Goal: Transaction & Acquisition: Purchase product/service

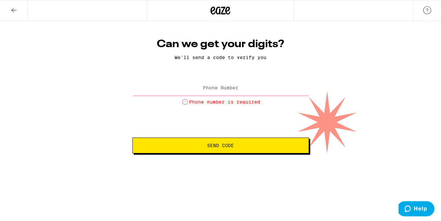
click at [215, 85] on input "Phone Number" at bounding box center [220, 88] width 177 height 15
click at [201, 87] on input "Phone Number" at bounding box center [220, 88] width 177 height 15
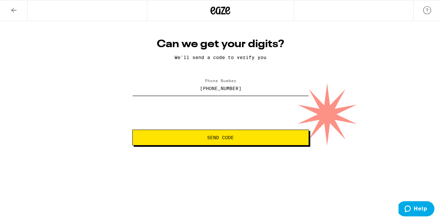
type input "(310) 804-1408"
drag, startPoint x: 226, startPoint y: 141, endPoint x: 302, endPoint y: 86, distance: 94.1
click at [226, 141] on button "Send Code" at bounding box center [220, 137] width 177 height 16
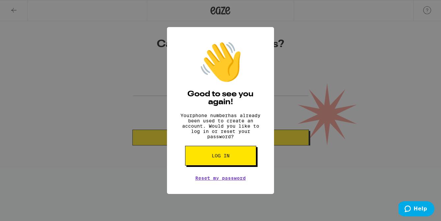
click at [229, 155] on button "Log in" at bounding box center [220, 156] width 71 height 20
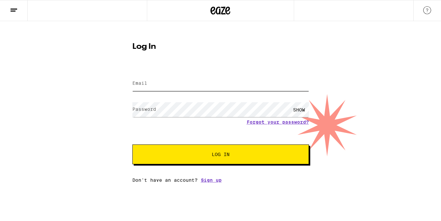
type input "jamierobertsonpr@gmail.com"
click at [217, 151] on button "Log In" at bounding box center [220, 154] width 177 height 20
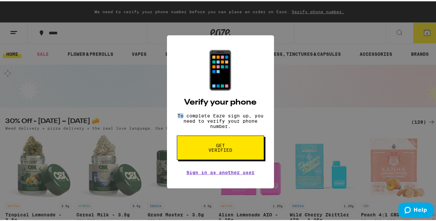
drag, startPoint x: 0, startPoint y: 0, endPoint x: 422, endPoint y: 31, distance: 423.3
click at [422, 31] on div "📱 Verify your phone To complete Eaze sign up, you need to verify your phone num…" at bounding box center [220, 110] width 441 height 221
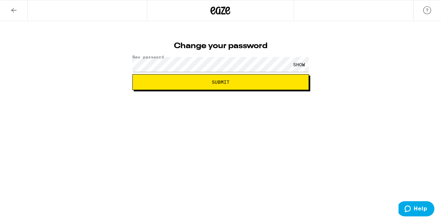
click at [295, 61] on div "SHOW" at bounding box center [299, 64] width 20 height 15
click at [187, 83] on span "Submit" at bounding box center [220, 82] width 165 height 5
click at [297, 60] on div "SHOW" at bounding box center [299, 64] width 20 height 15
click at [172, 82] on span "Submit" at bounding box center [220, 82] width 165 height 5
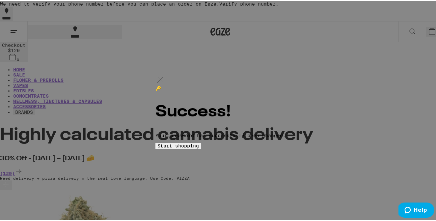
click at [199, 147] on span "Start shopping" at bounding box center [177, 144] width 41 height 5
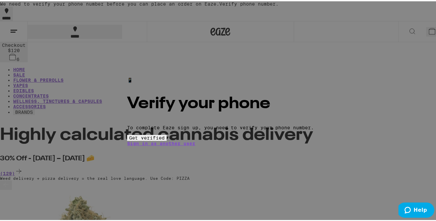
click at [337, 115] on div "📱 Verify your phone To complete Eaze sign up, you need to verify your phone num…" at bounding box center [220, 110] width 441 height 221
drag, startPoint x: 222, startPoint y: 153, endPoint x: 230, endPoint y: 144, distance: 12.1
click at [165, 139] on span "Get verified" at bounding box center [147, 136] width 36 height 5
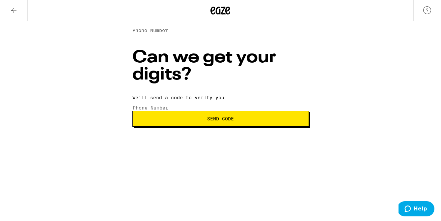
click at [168, 33] on label "Phone Number" at bounding box center [150, 30] width 36 height 5
drag, startPoint x: 247, startPoint y: 90, endPoint x: 178, endPoint y: 91, distance: 68.2
click at [178, 105] on input "(310) 804-1408" at bounding box center [162, 108] width 61 height 6
type input "(310) 804-1408"
click at [11, 10] on icon at bounding box center [14, 10] width 8 height 8
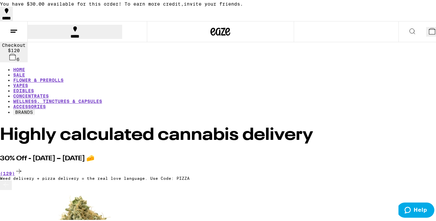
click at [429, 28] on icon at bounding box center [432, 30] width 6 height 6
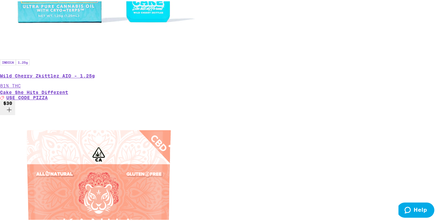
scroll to position [1368, 0]
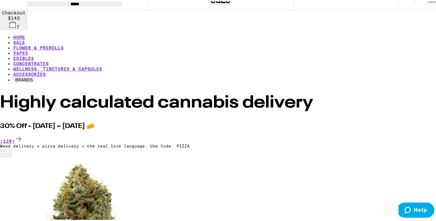
scroll to position [33, 0]
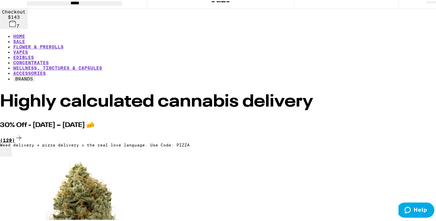
click at [23, 132] on icon at bounding box center [19, 136] width 8 height 8
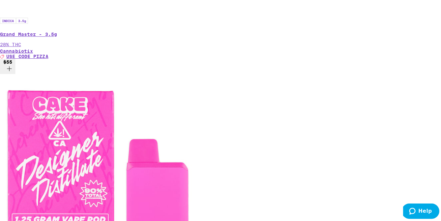
scroll to position [940, 0]
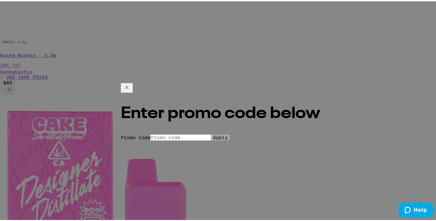
click at [160, 133] on input "Promo Code" at bounding box center [181, 136] width 61 height 6
type input "pizza"
click at [175, 133] on form "Promo Code pizza Apply" at bounding box center [221, 136] width 200 height 6
click at [211, 139] on button "Apply" at bounding box center [220, 136] width 19 height 6
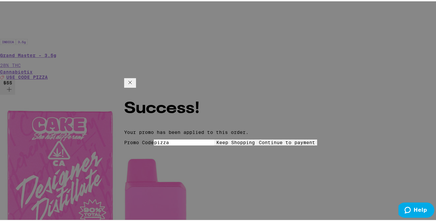
click at [216, 138] on span "Keep Shopping" at bounding box center [235, 140] width 39 height 5
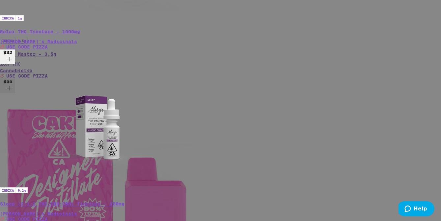
scroll to position [149, 0]
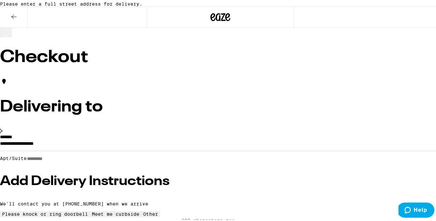
click at [82, 149] on input "**********" at bounding box center [220, 143] width 441 height 11
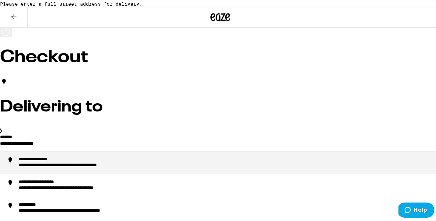
drag, startPoint x: 118, startPoint y: 153, endPoint x: 46, endPoint y: 143, distance: 73.2
click at [46, 143] on div "**********" at bounding box center [220, 185] width 441 height 105
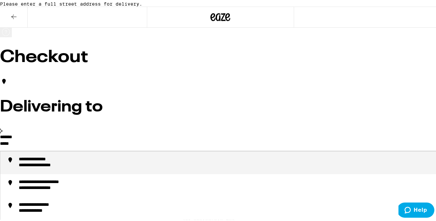
drag, startPoint x: 81, startPoint y: 170, endPoint x: 127, endPoint y: 144, distance: 53.4
click at [67, 161] on div "**********" at bounding box center [43, 158] width 48 height 6
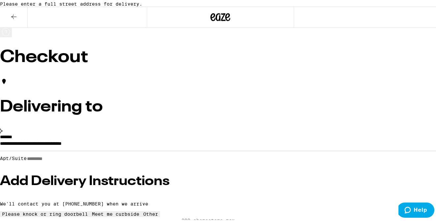
type input "**********"
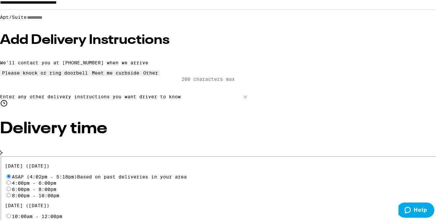
scroll to position [231, 0]
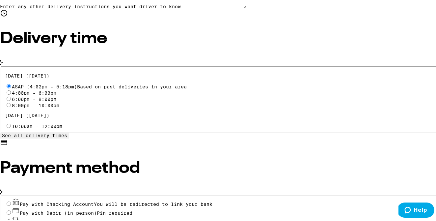
click at [11, 209] on input "Pay with Debit (in person) Pin required" at bounding box center [9, 211] width 4 height 4
radio input "true"
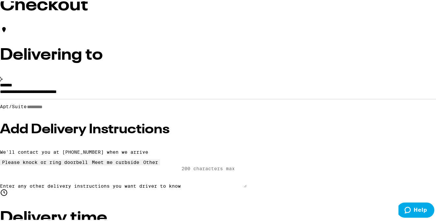
scroll to position [66, 0]
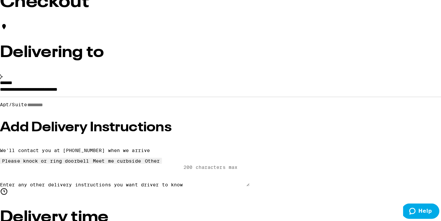
scroll to position [0, 0]
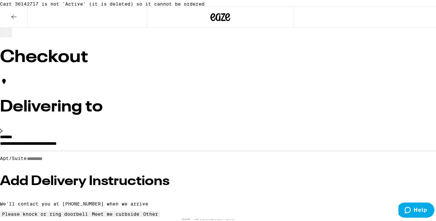
click at [18, 26] on button at bounding box center [14, 16] width 28 height 21
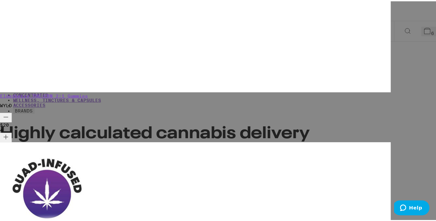
scroll to position [25, 0]
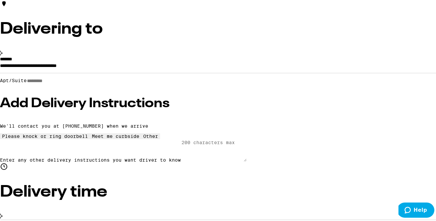
scroll to position [78, 0]
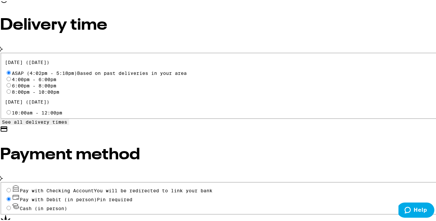
scroll to position [255, 0]
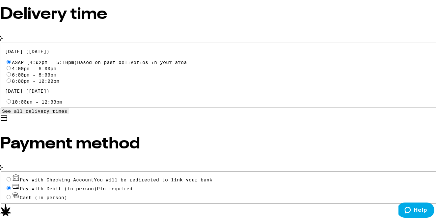
drag, startPoint x: 74, startPoint y: 175, endPoint x: 113, endPoint y: 177, distance: 38.9
copy p "Cherry Gummies"
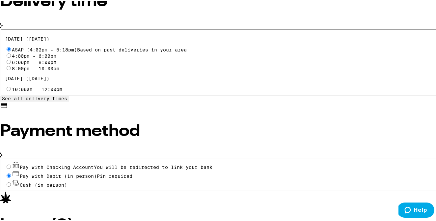
scroll to position [275, 0]
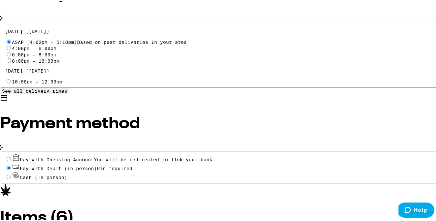
drag, startPoint x: 70, startPoint y: 200, endPoint x: 181, endPoint y: 203, distance: 111.4
copy p "Strawberry Sour Diesel Quad Infused - 1g"
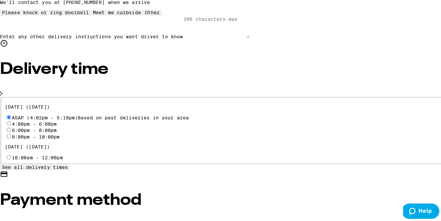
scroll to position [0, 0]
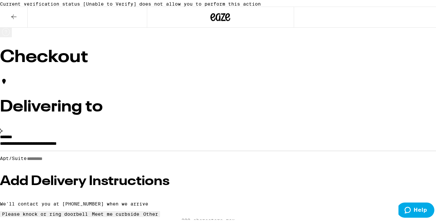
drag, startPoint x: 12, startPoint y: 28, endPoint x: 95, endPoint y: 62, distance: 89.5
click at [12, 19] on icon at bounding box center [14, 16] width 8 height 8
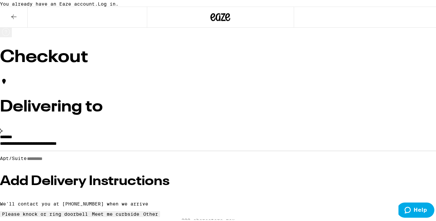
click at [119, 5] on span "Log in." at bounding box center [108, 2] width 21 height 5
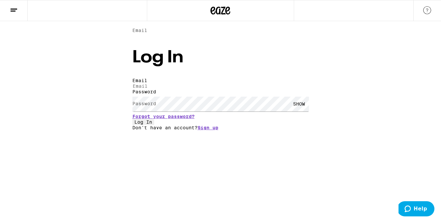
type input "jamierobertsonpr@gmail.com"
drag, startPoint x: 221, startPoint y: 82, endPoint x: 126, endPoint y: 81, distance: 95.5
click at [126, 81] on div "Log In Email Email jamierobertsonpr@gmail.com Password Password SHOW Forgot you…" at bounding box center [221, 84] width 190 height 93
type input "jcrpublicrelations@gmail.com"
click at [154, 125] on button "Log In" at bounding box center [143, 122] width 22 height 6
